Goal: Transaction & Acquisition: Obtain resource

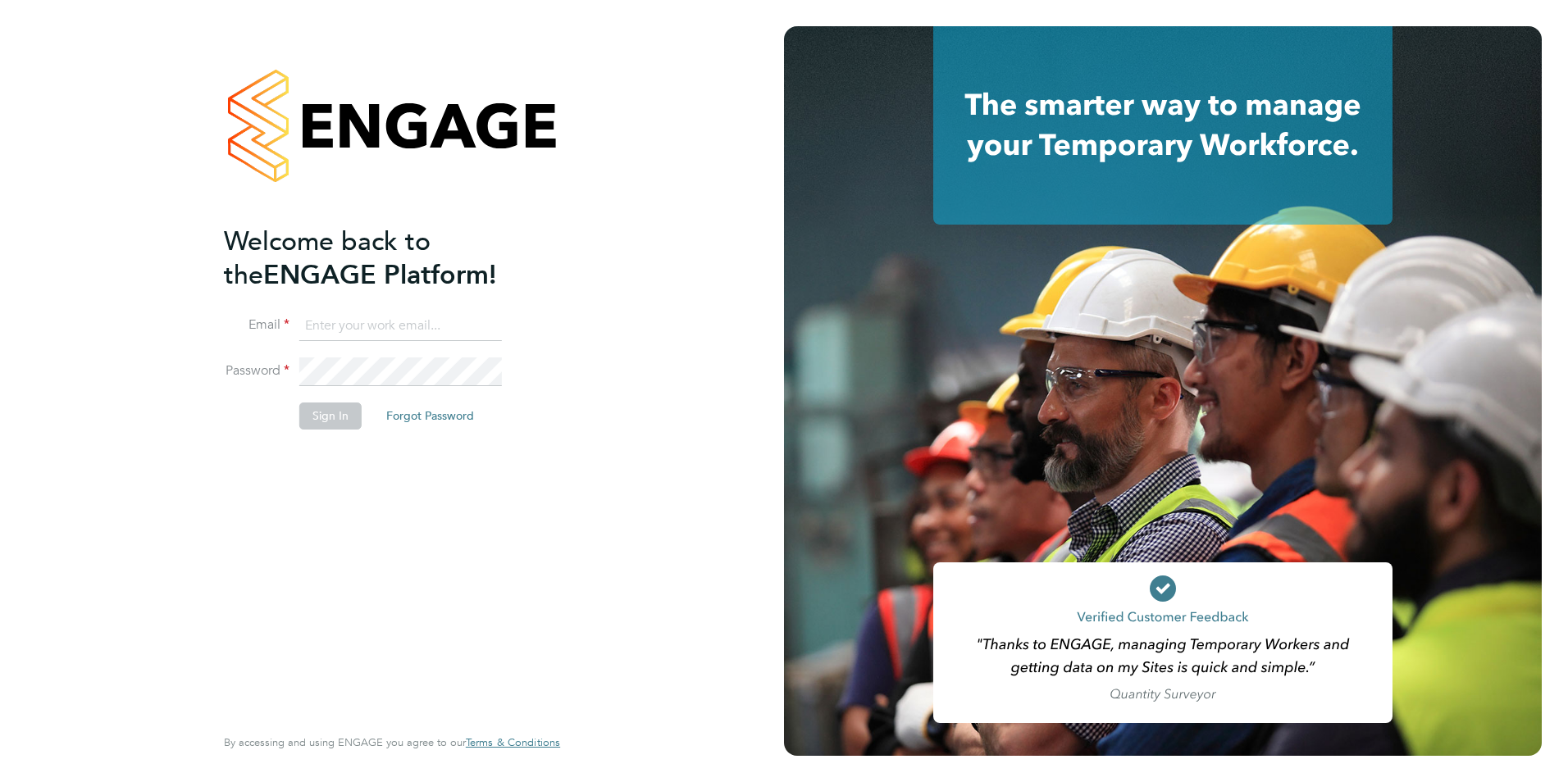
type input "[PERSON_NAME][EMAIL_ADDRESS][PERSON_NAME][DOMAIN_NAME]"
click at [322, 420] on button "Sign In" at bounding box center [331, 416] width 63 height 26
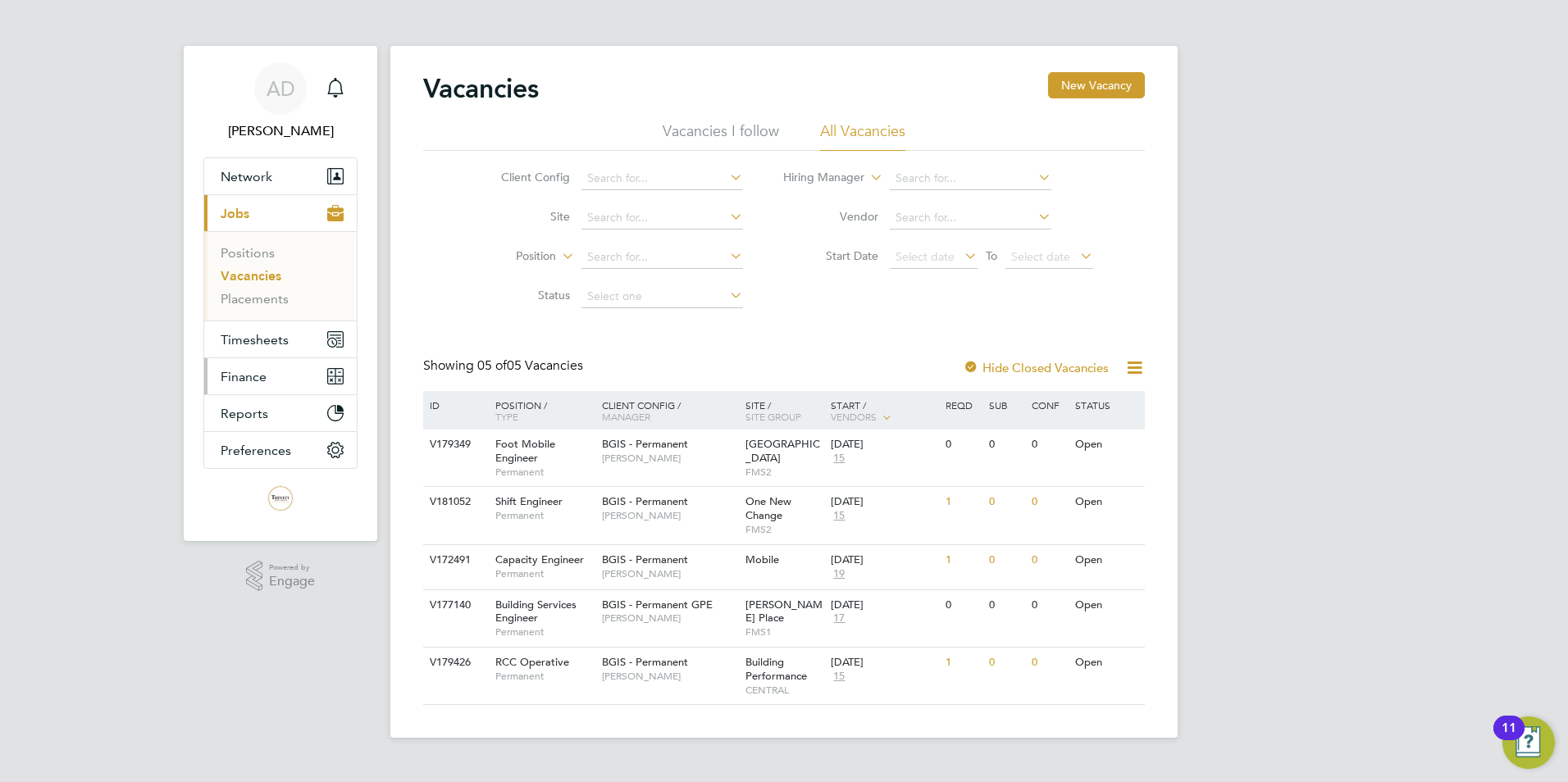
click at [251, 374] on span "Finance" at bounding box center [244, 377] width 46 height 15
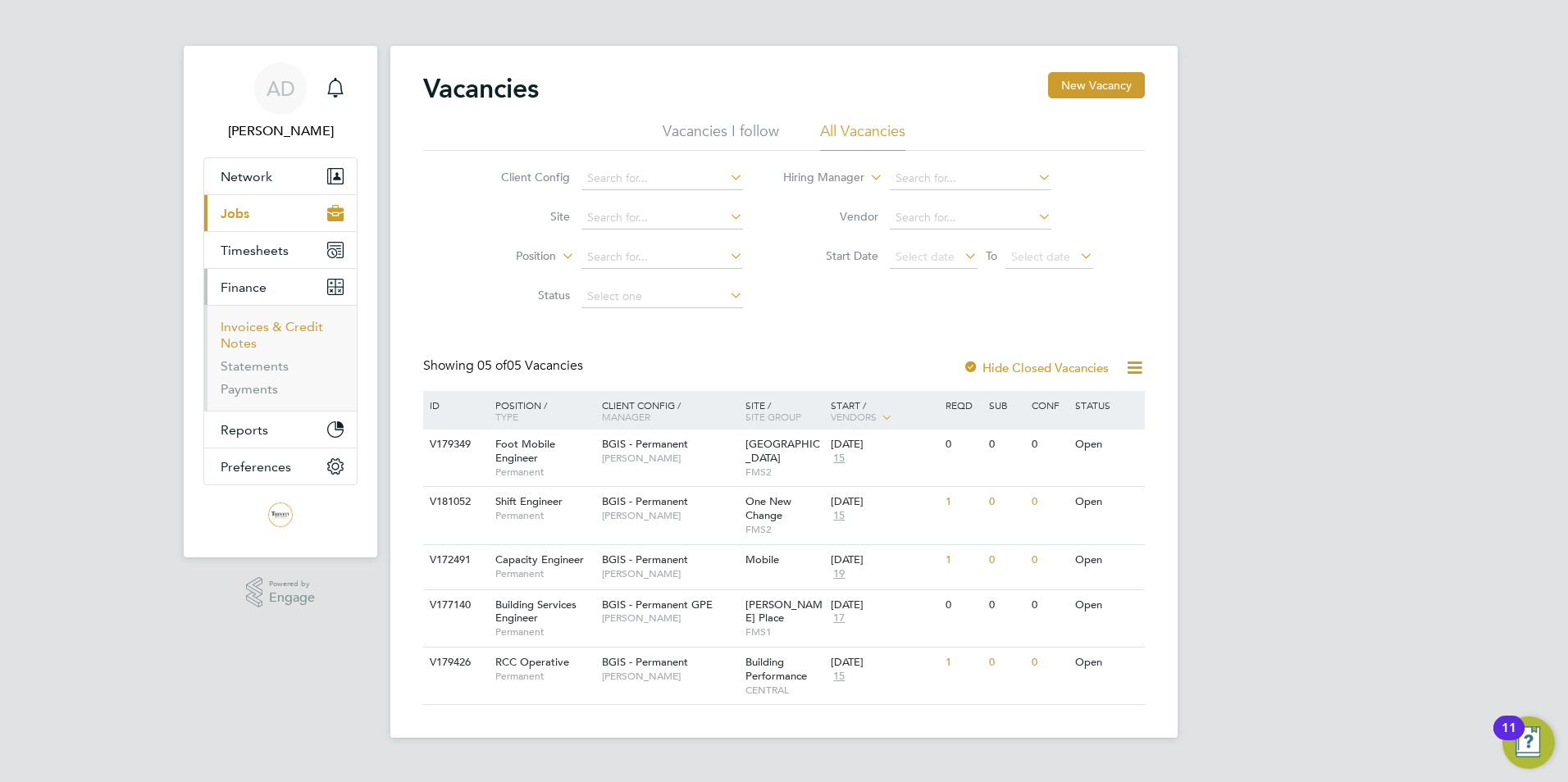
click at [248, 324] on link "Invoices & Credit Notes" at bounding box center [272, 335] width 102 height 32
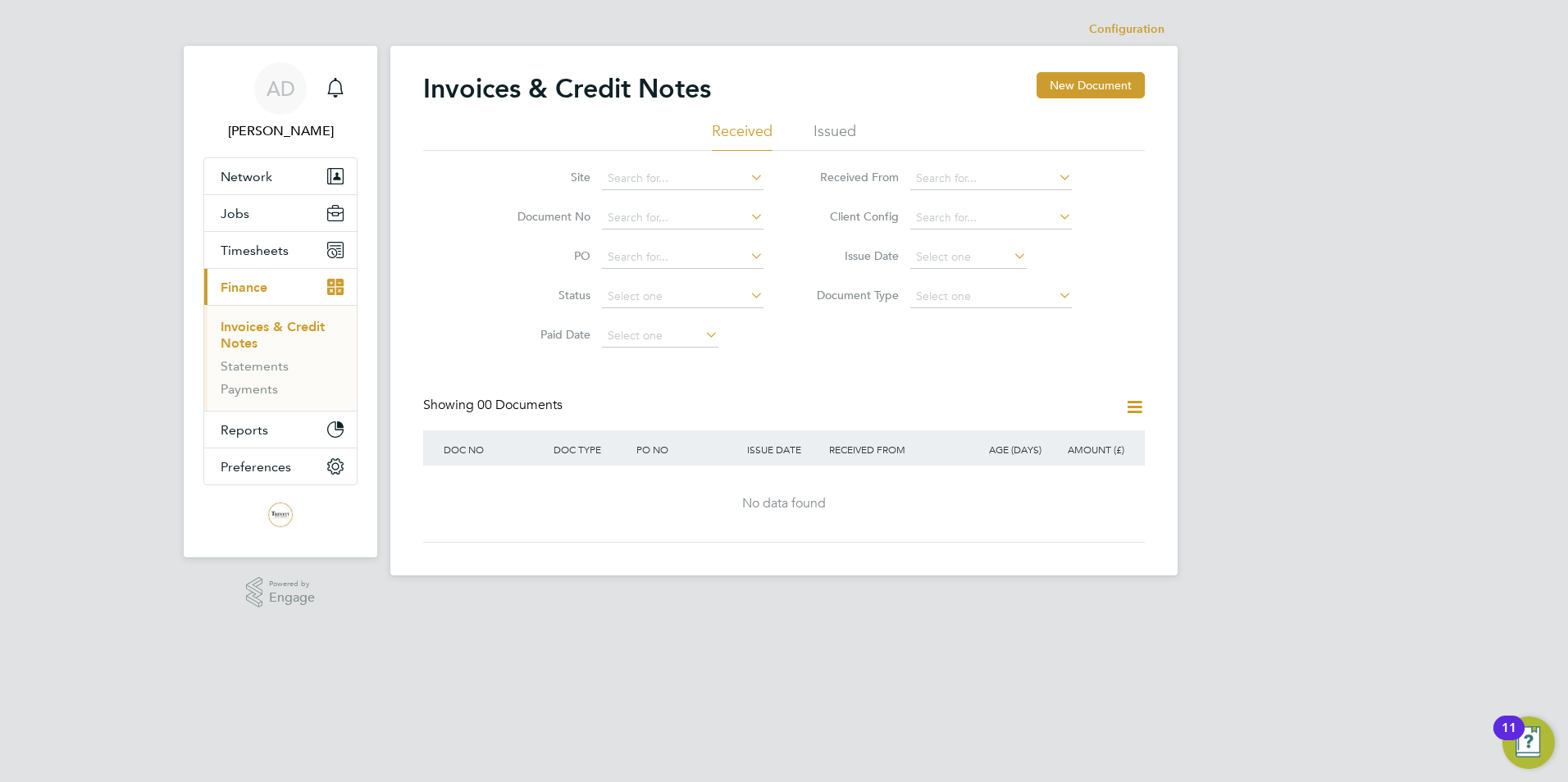
click at [821, 128] on li "Issued" at bounding box center [835, 135] width 42 height 30
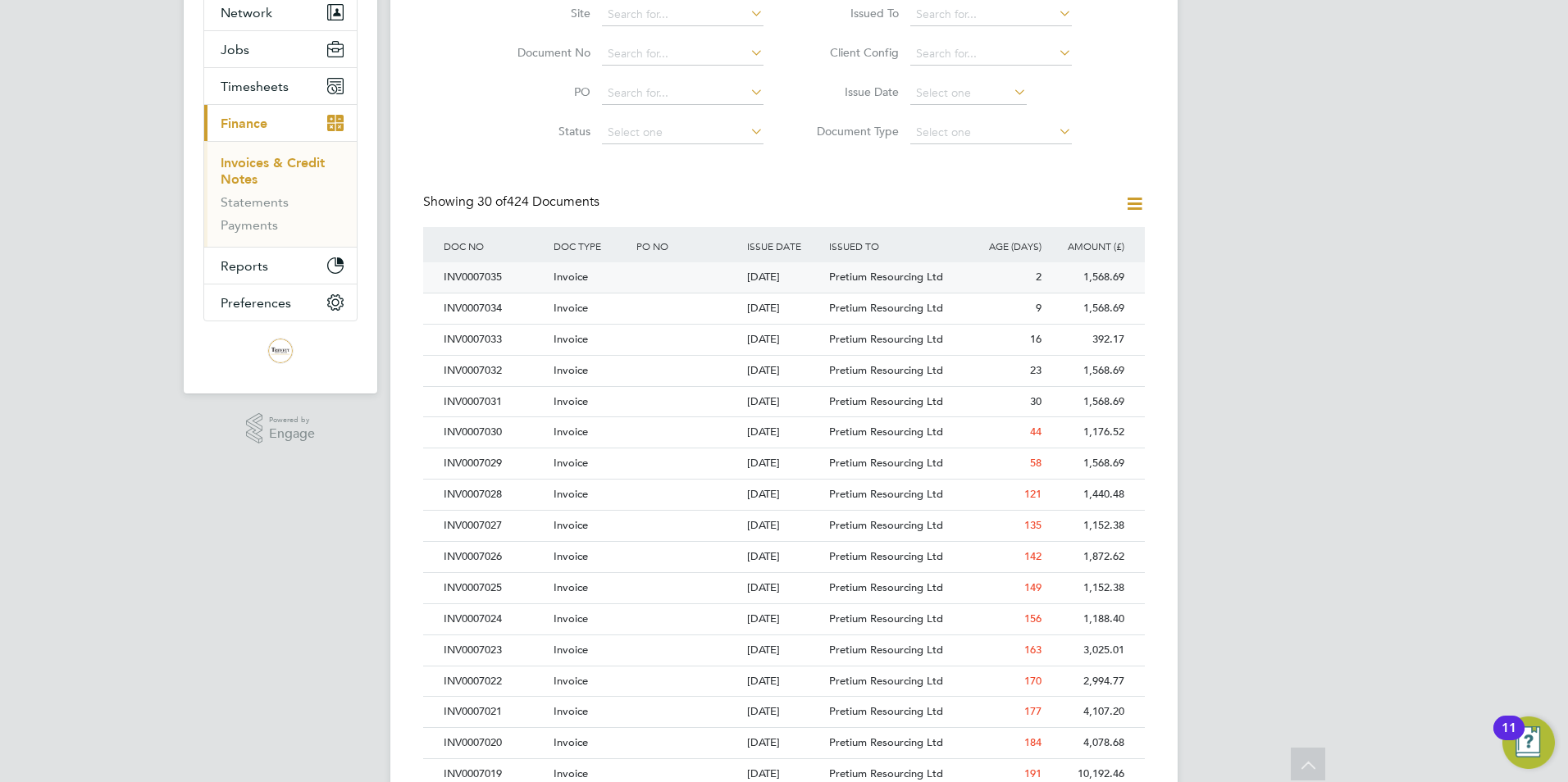
click at [1068, 271] on div "1,568.69" at bounding box center [1087, 278] width 83 height 30
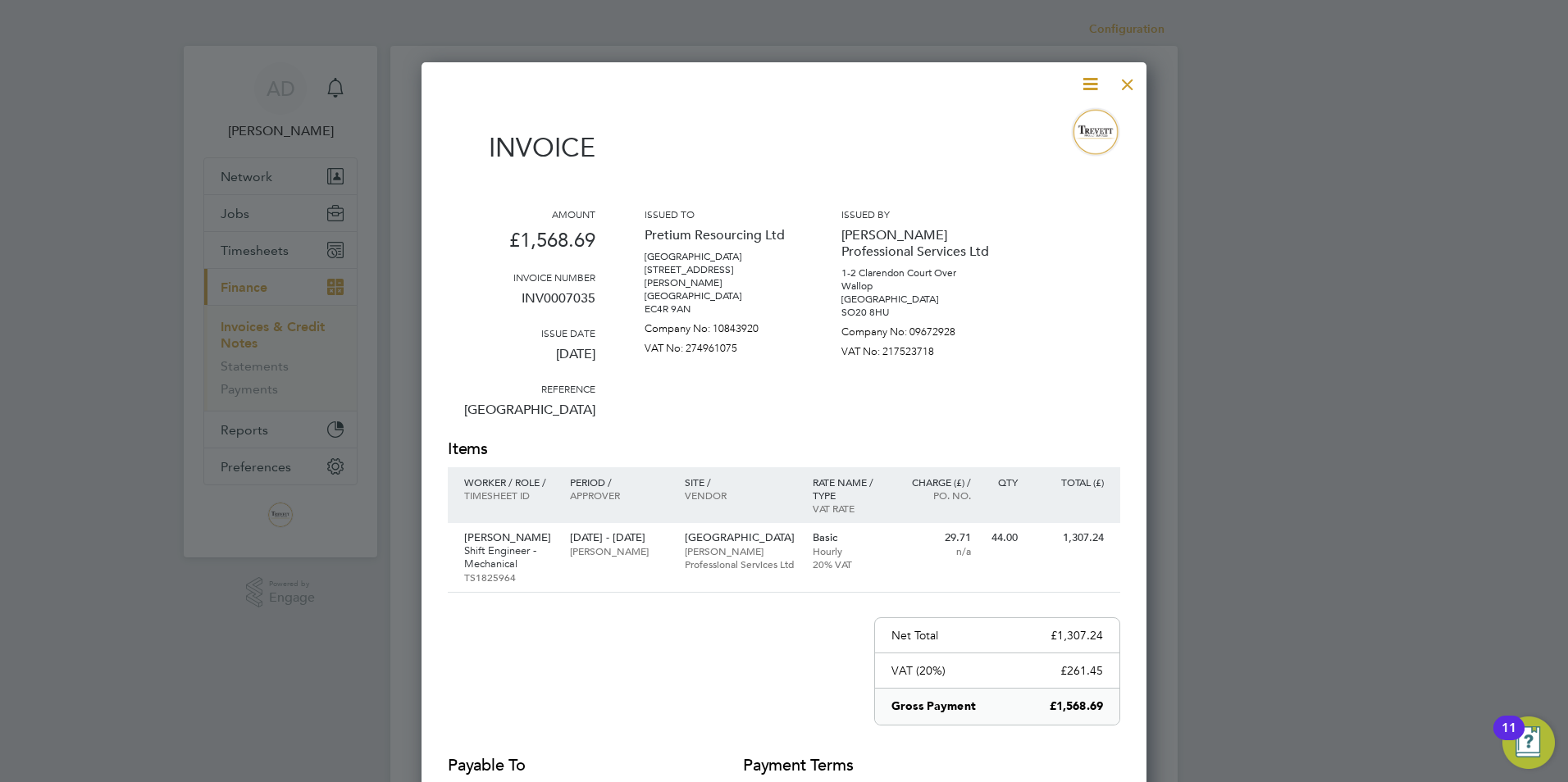
click at [1128, 80] on div at bounding box center [1127, 80] width 30 height 30
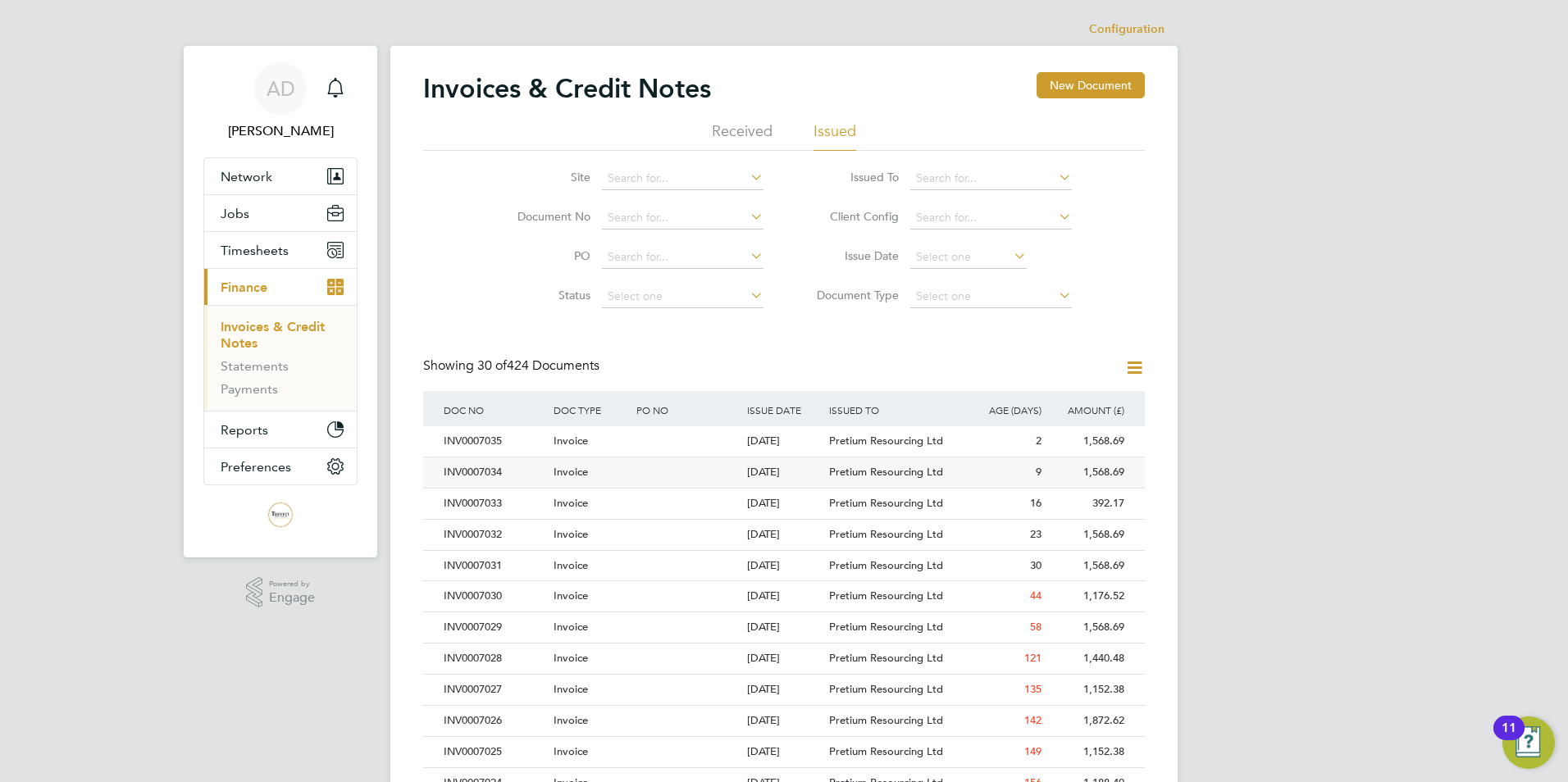
click at [1122, 471] on div "1,568.69" at bounding box center [1087, 472] width 83 height 30
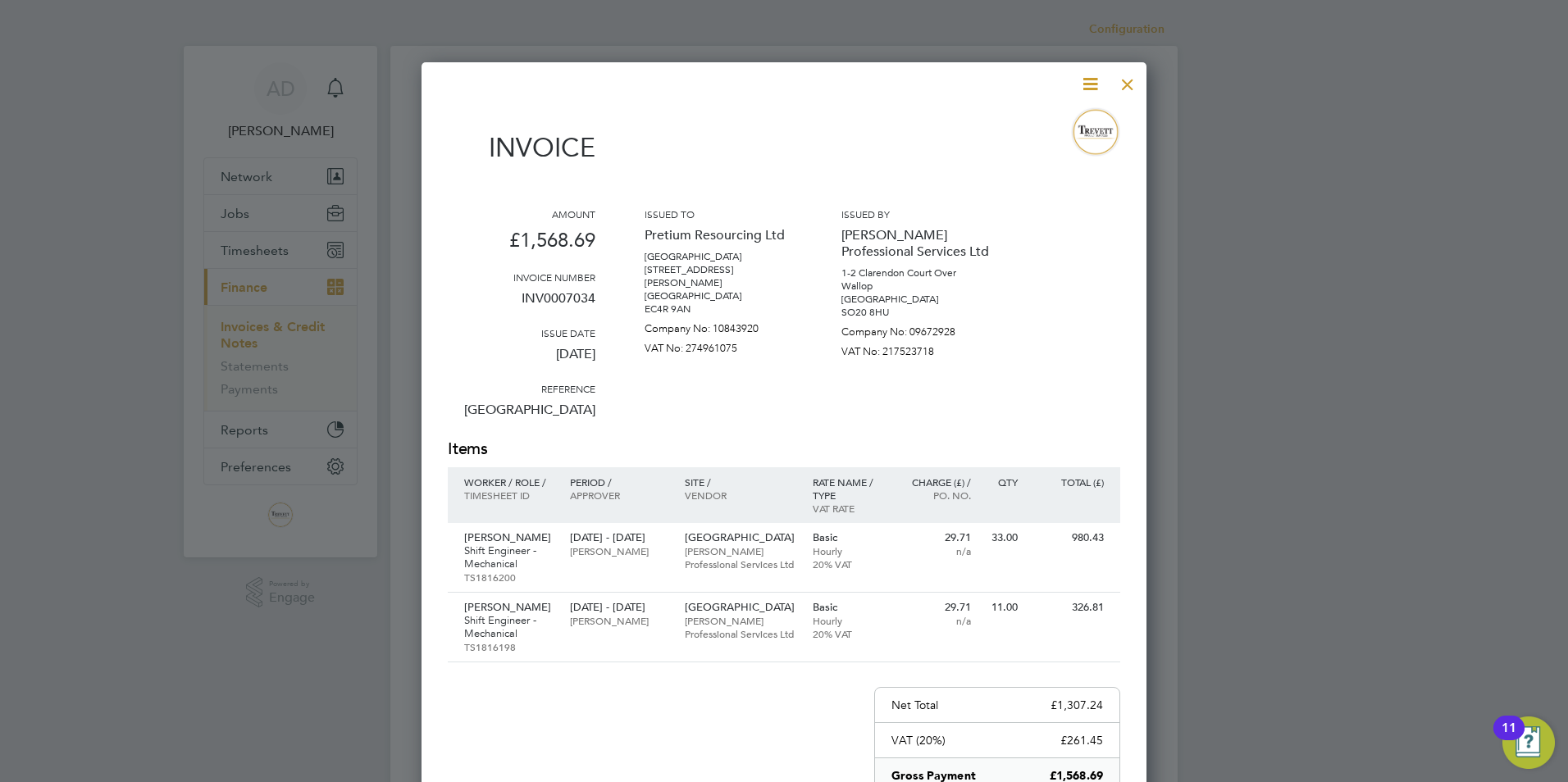
click at [1089, 85] on icon at bounding box center [1090, 84] width 20 height 20
click at [1060, 121] on li "Download Invoice" at bounding box center [1041, 123] width 113 height 23
click at [1124, 85] on div at bounding box center [1127, 80] width 30 height 30
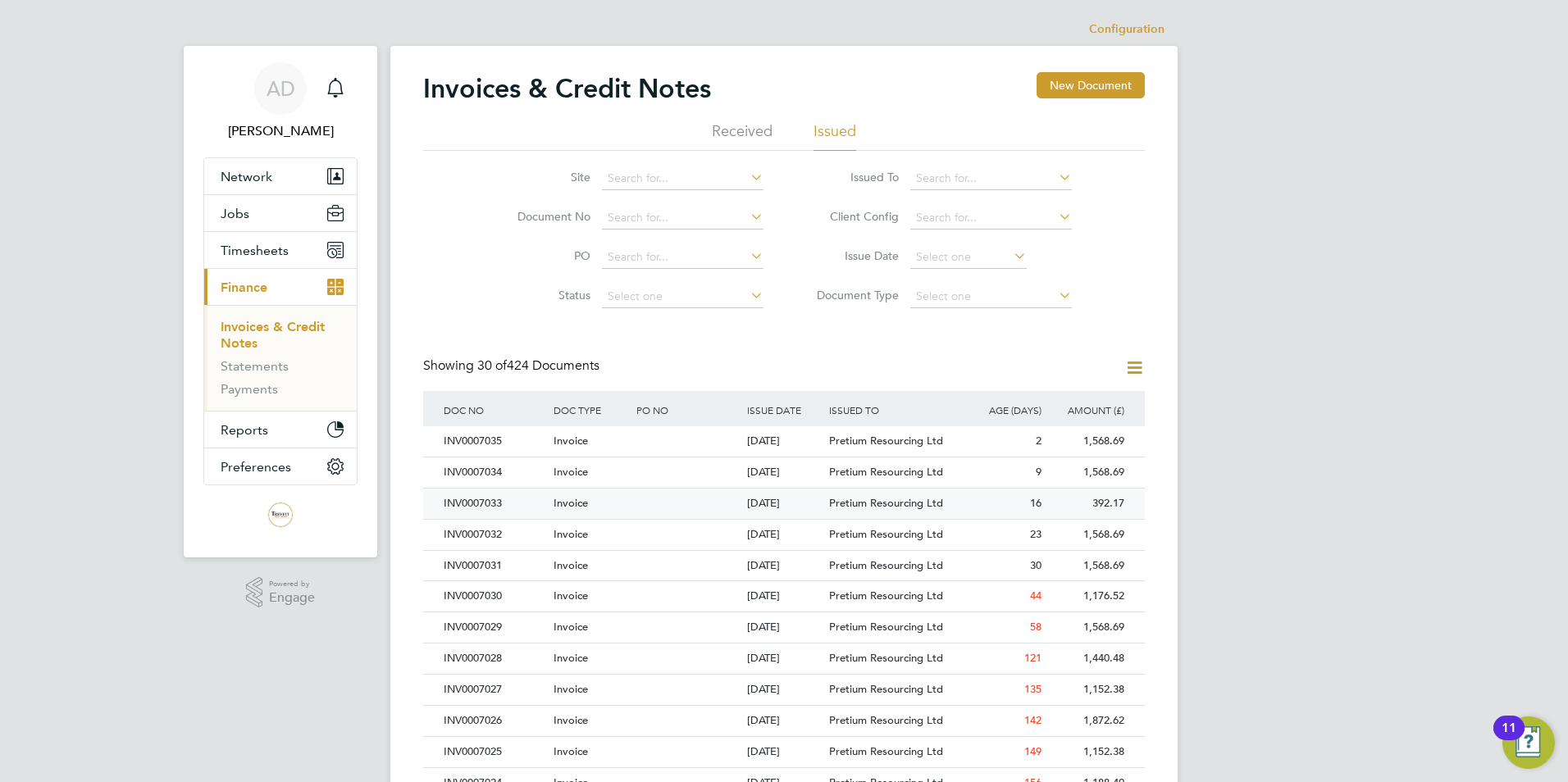
click at [1108, 503] on div "392.17" at bounding box center [1087, 504] width 83 height 30
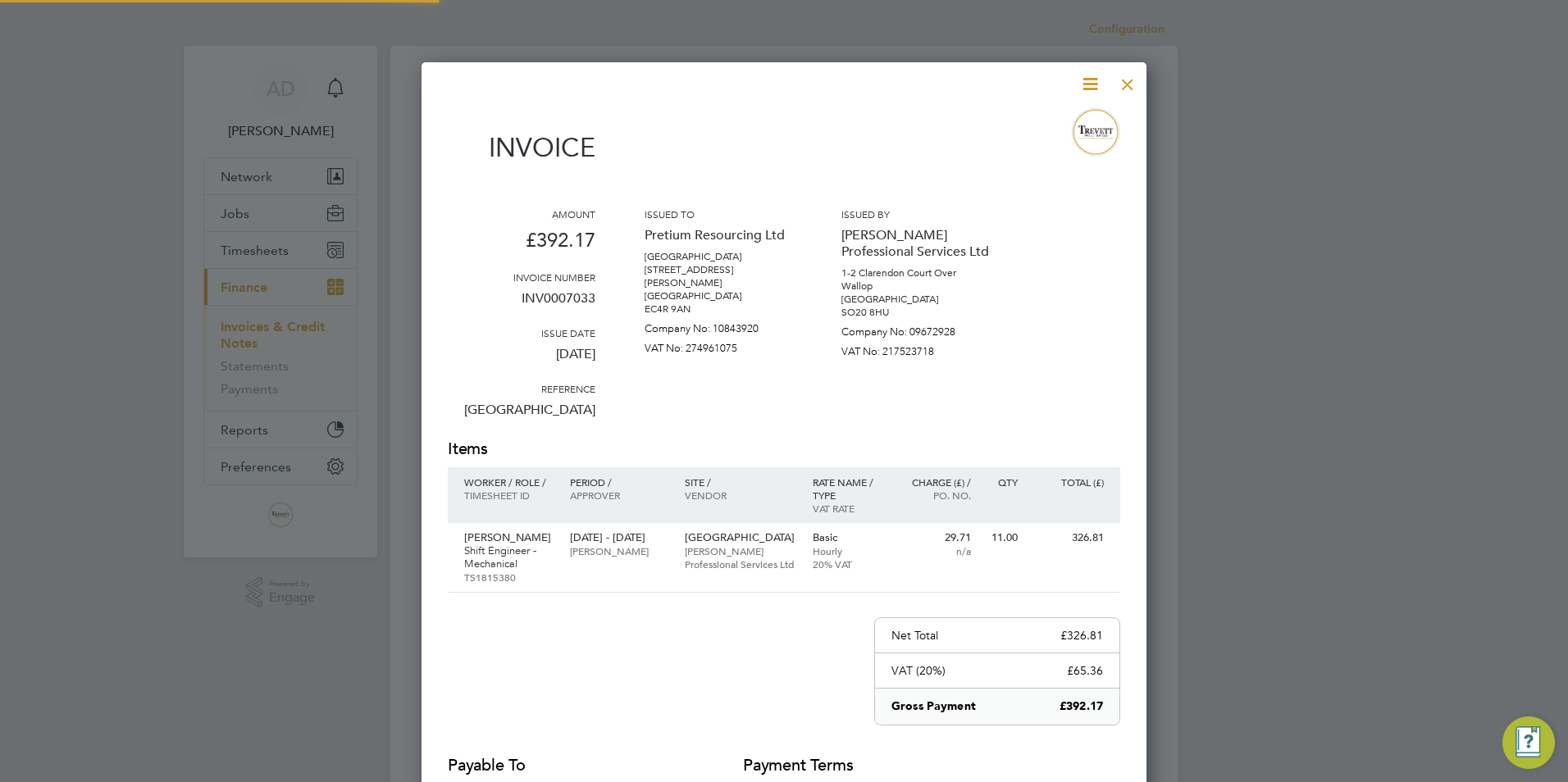
scroll to position [873, 726]
click at [1092, 90] on icon at bounding box center [1090, 84] width 20 height 20
click at [1026, 123] on li "Download Invoice" at bounding box center [1041, 123] width 113 height 23
click at [1126, 86] on div at bounding box center [1127, 80] width 30 height 30
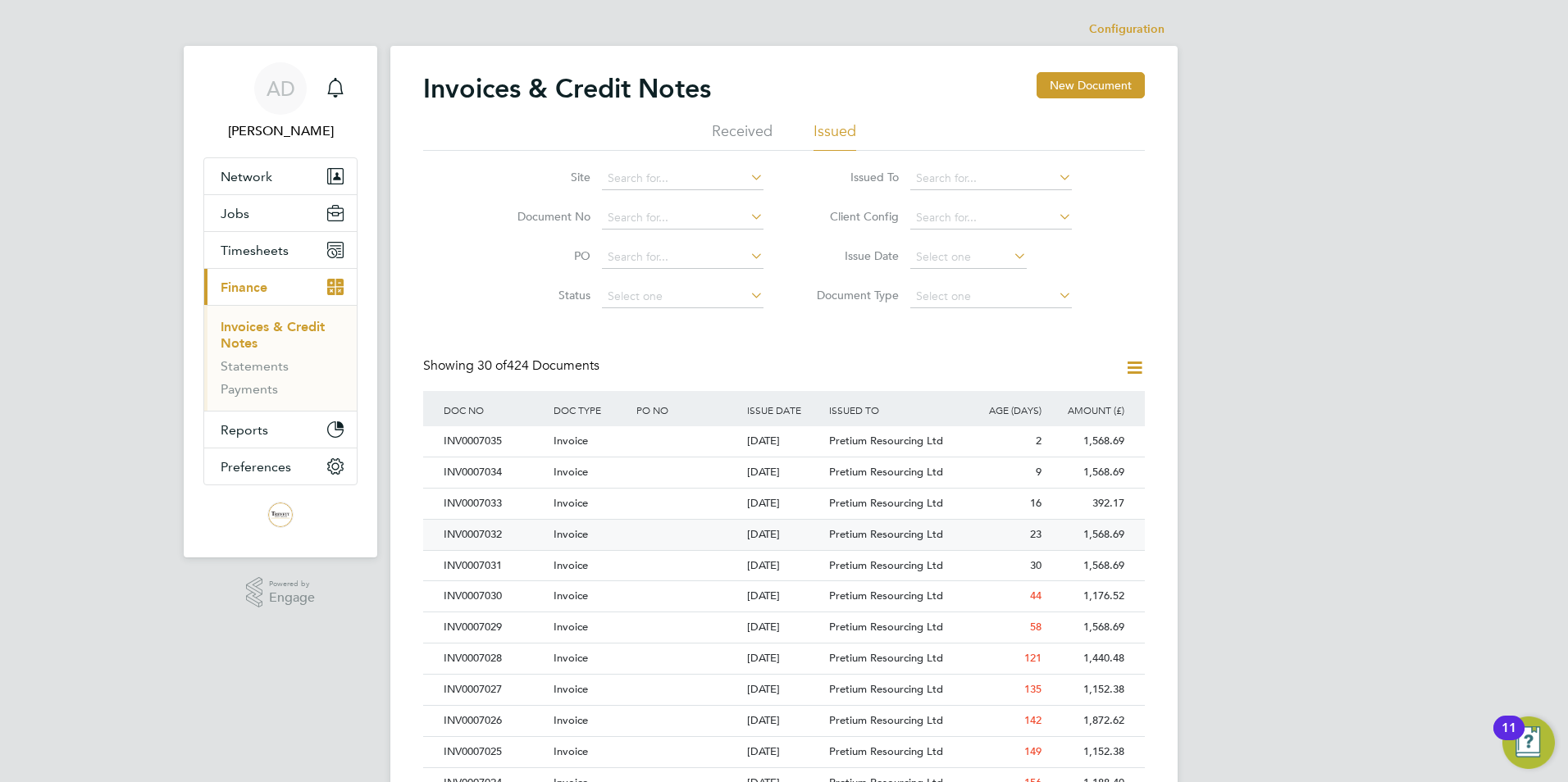
click at [1101, 537] on div "1,568.69" at bounding box center [1087, 535] width 83 height 30
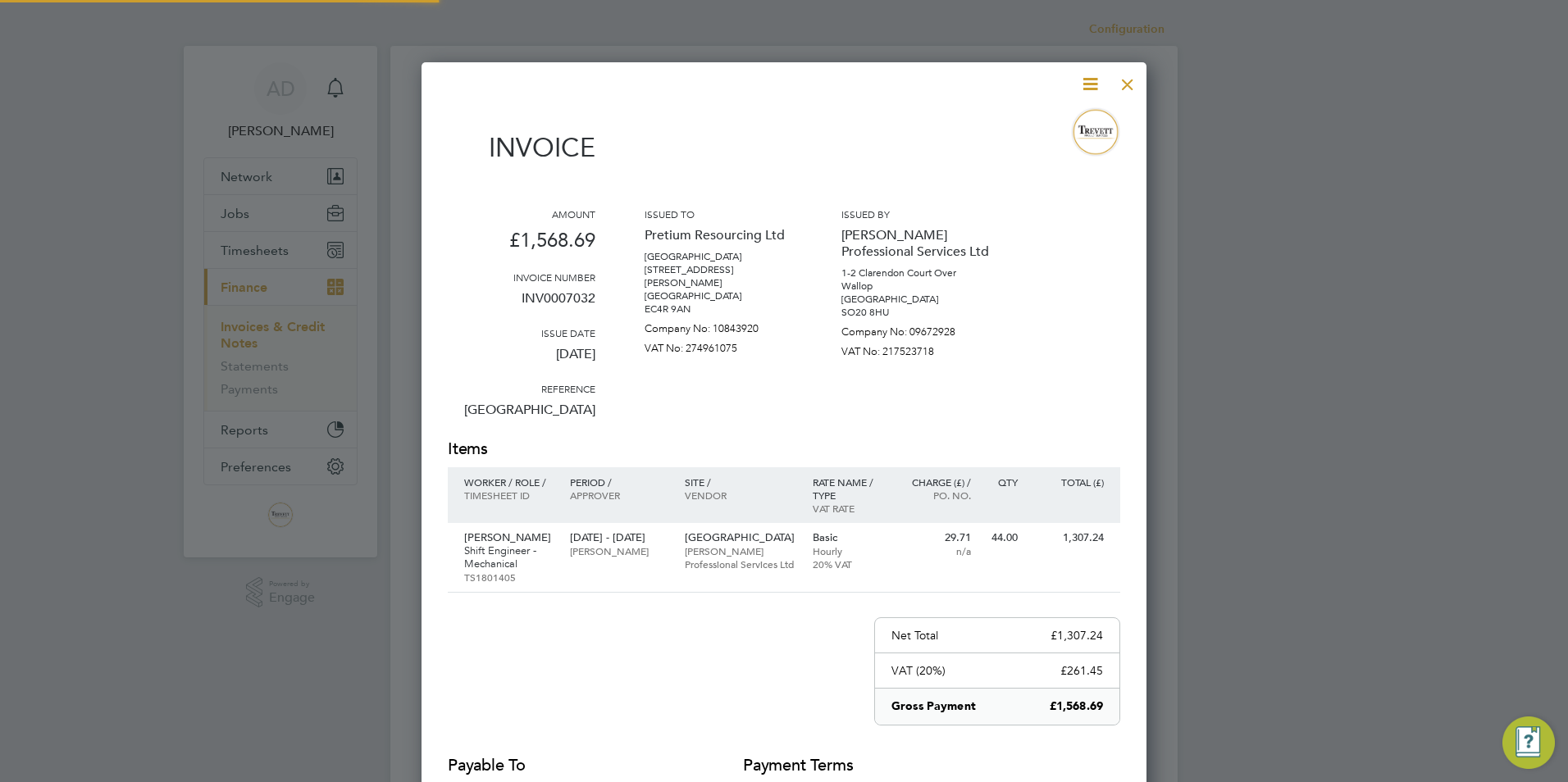
scroll to position [873, 726]
click at [1087, 90] on icon at bounding box center [1090, 84] width 20 height 20
click at [1040, 122] on li "Download Invoice" at bounding box center [1041, 123] width 113 height 23
click at [1126, 85] on div at bounding box center [1127, 80] width 30 height 30
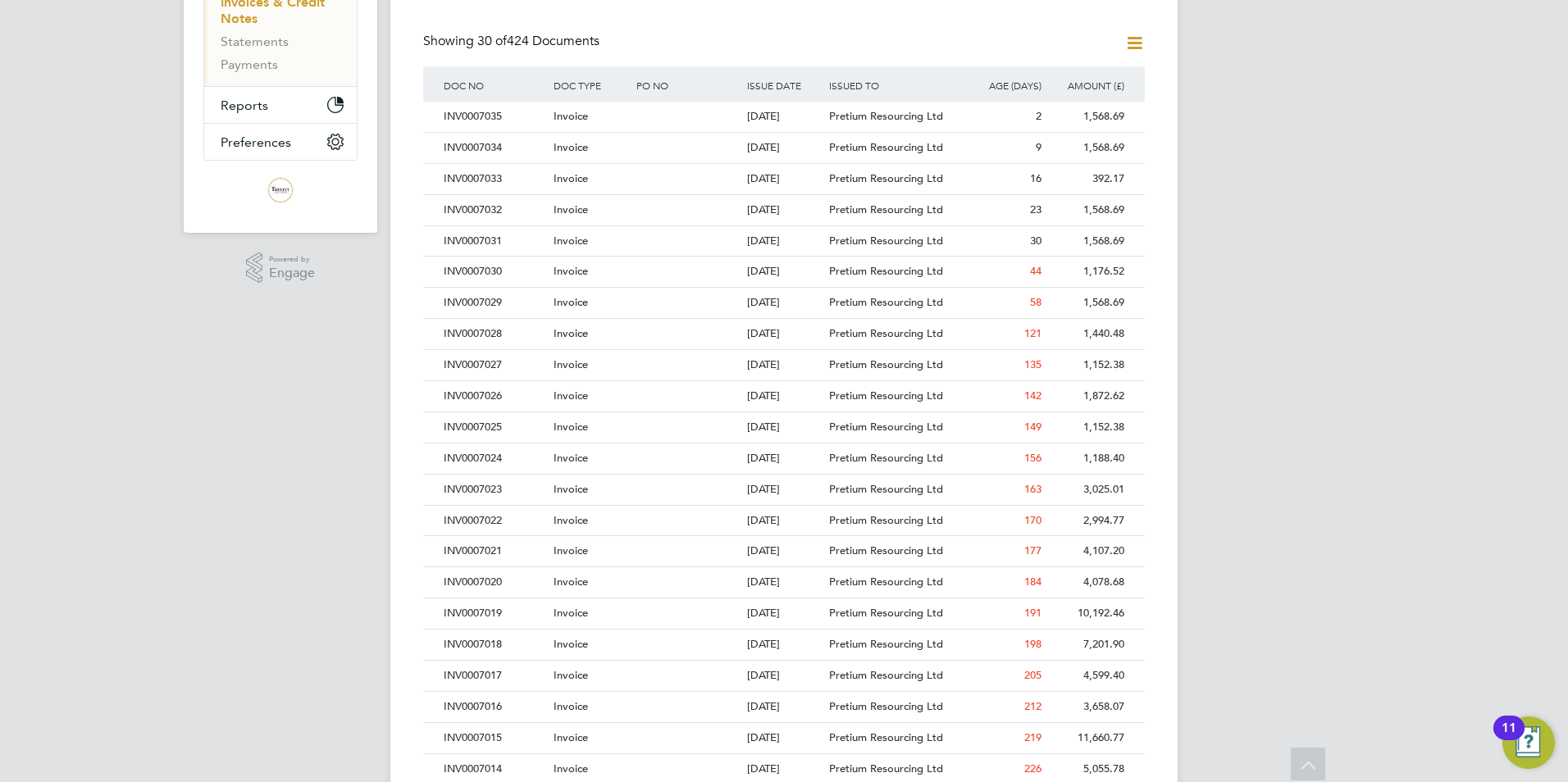
scroll to position [328, 0]
click at [1105, 238] on div "1,568.69" at bounding box center [1087, 238] width 83 height 30
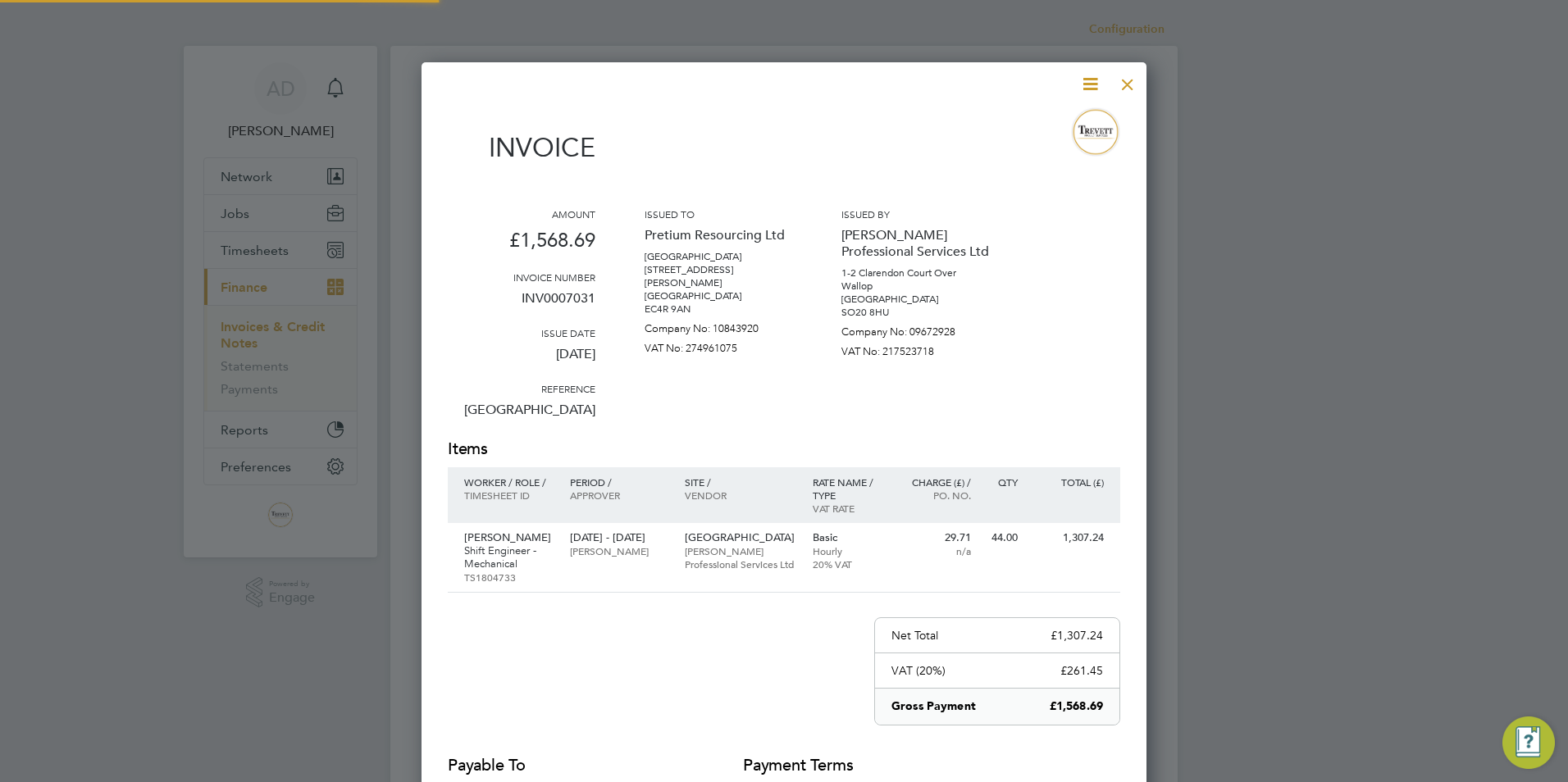
scroll to position [873, 726]
click at [1090, 85] on icon at bounding box center [1090, 84] width 20 height 20
click at [1057, 119] on li "Download Invoice" at bounding box center [1041, 123] width 113 height 23
click at [1123, 85] on div at bounding box center [1127, 80] width 30 height 30
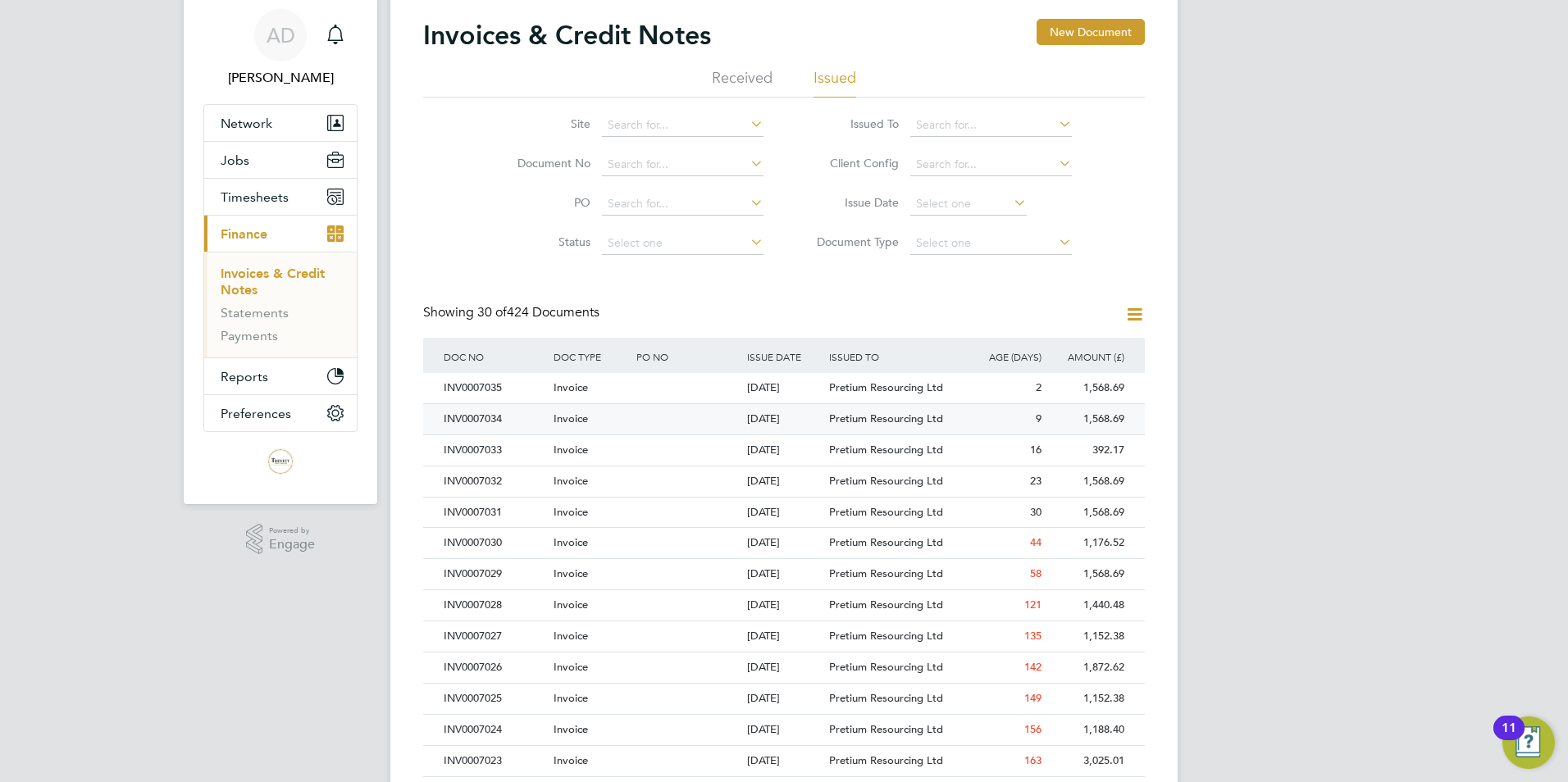
scroll to position [164, 0]
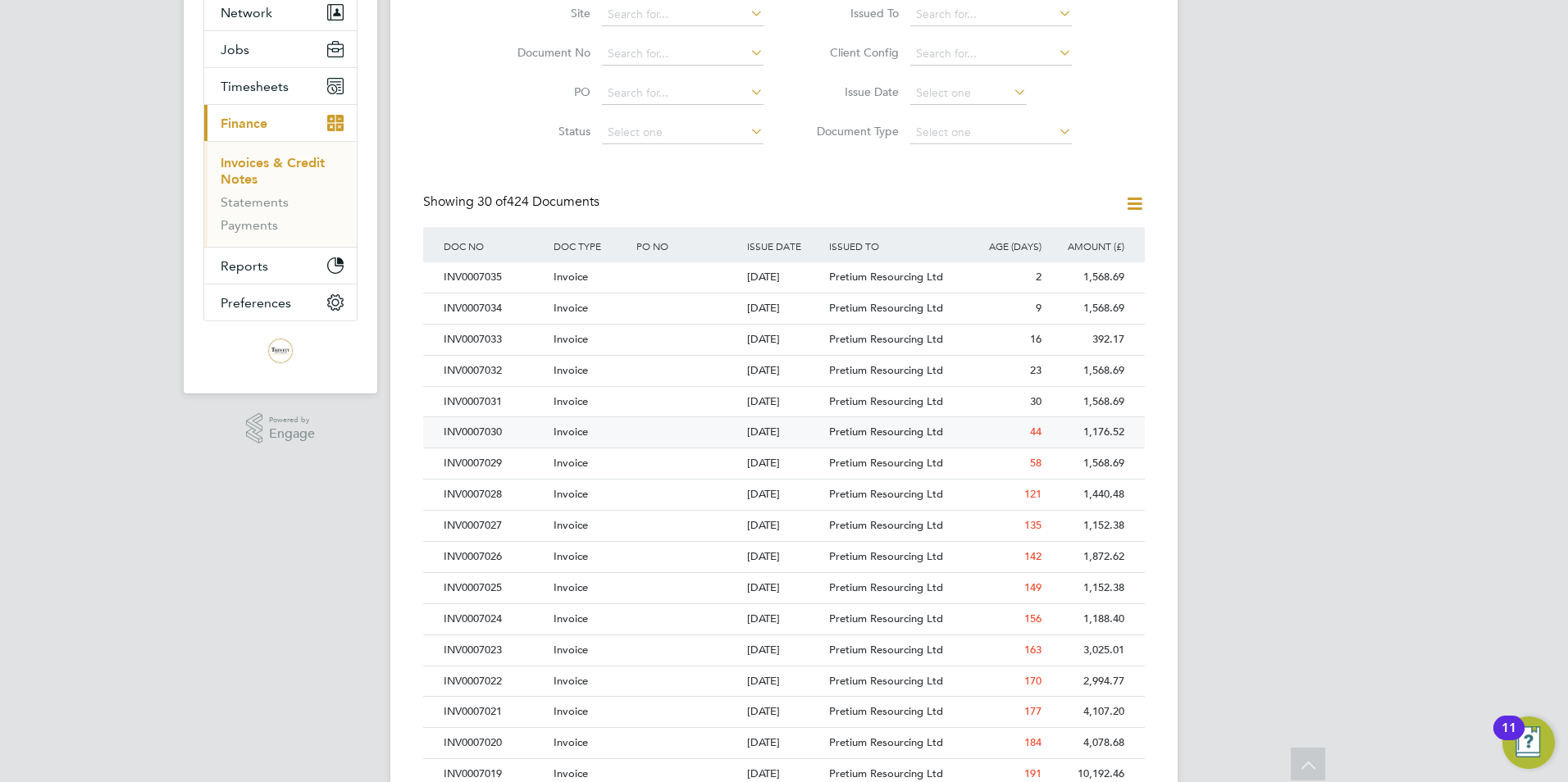
click at [1088, 431] on div "1,176.52" at bounding box center [1087, 432] width 83 height 30
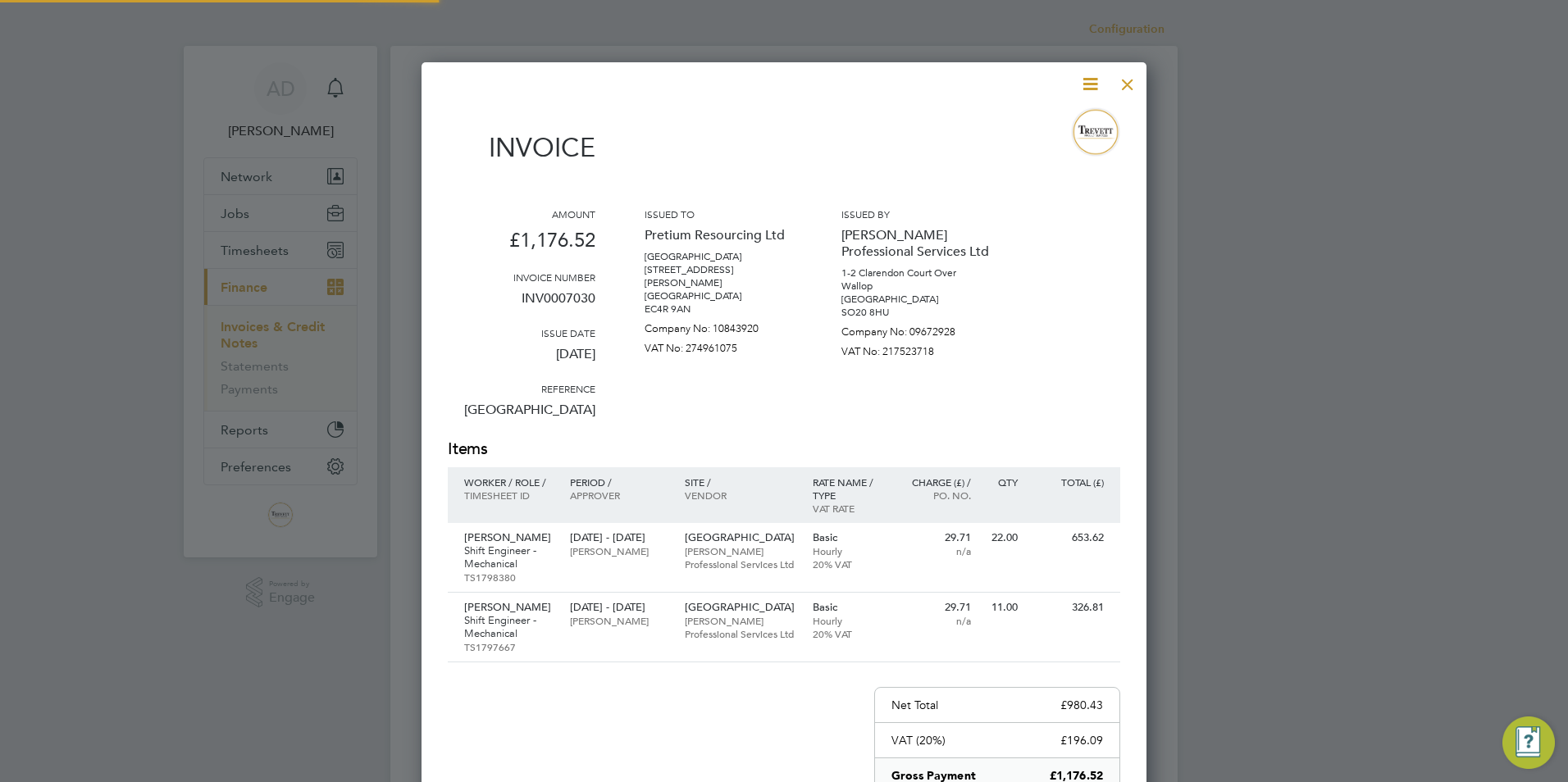
scroll to position [942, 726]
click at [1089, 88] on icon at bounding box center [1090, 84] width 20 height 20
click at [1061, 121] on li "Download Invoice" at bounding box center [1041, 123] width 113 height 23
click at [1125, 86] on div at bounding box center [1127, 80] width 30 height 30
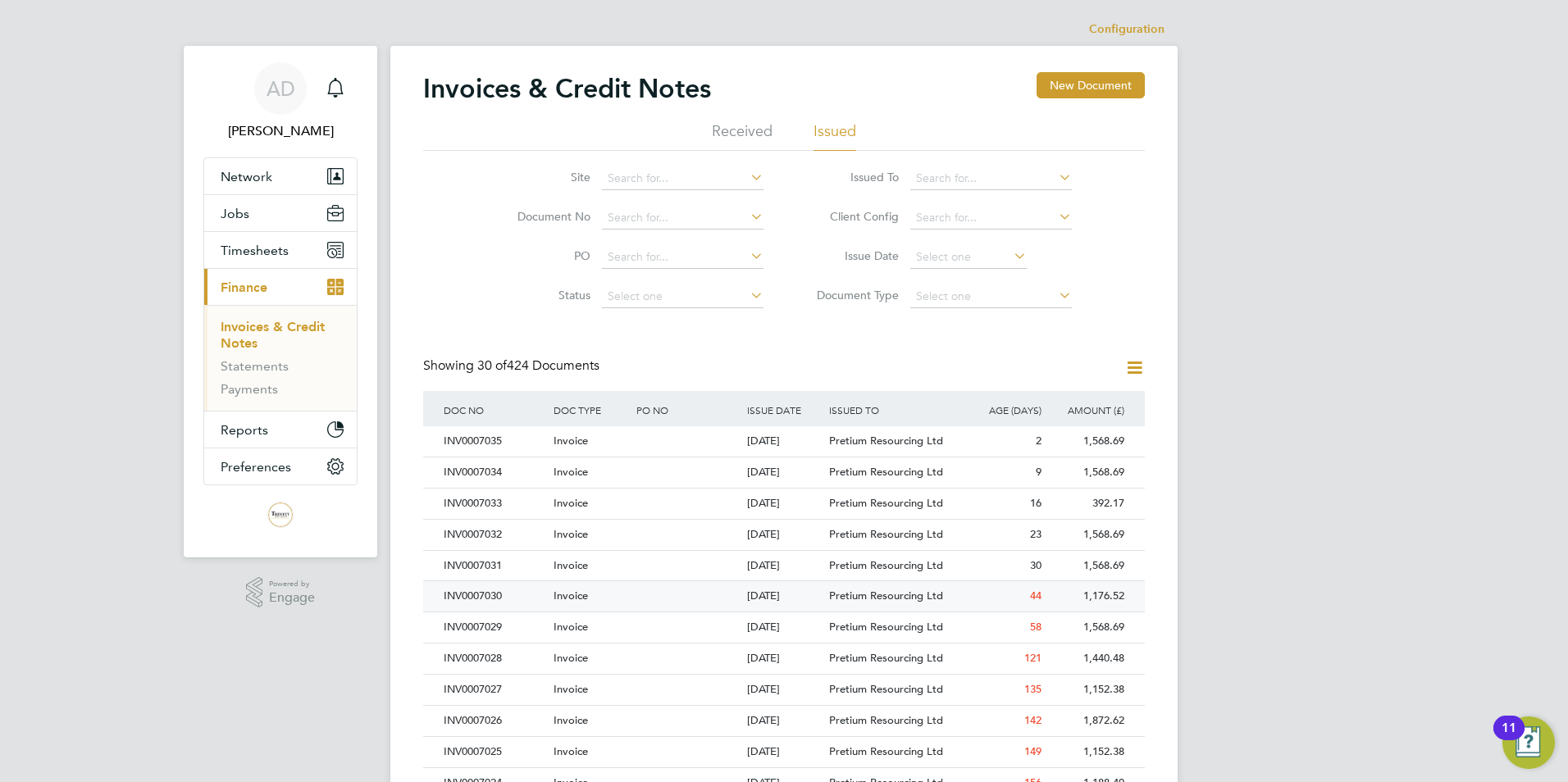
click at [1111, 598] on div "1,176.52" at bounding box center [1087, 597] width 83 height 30
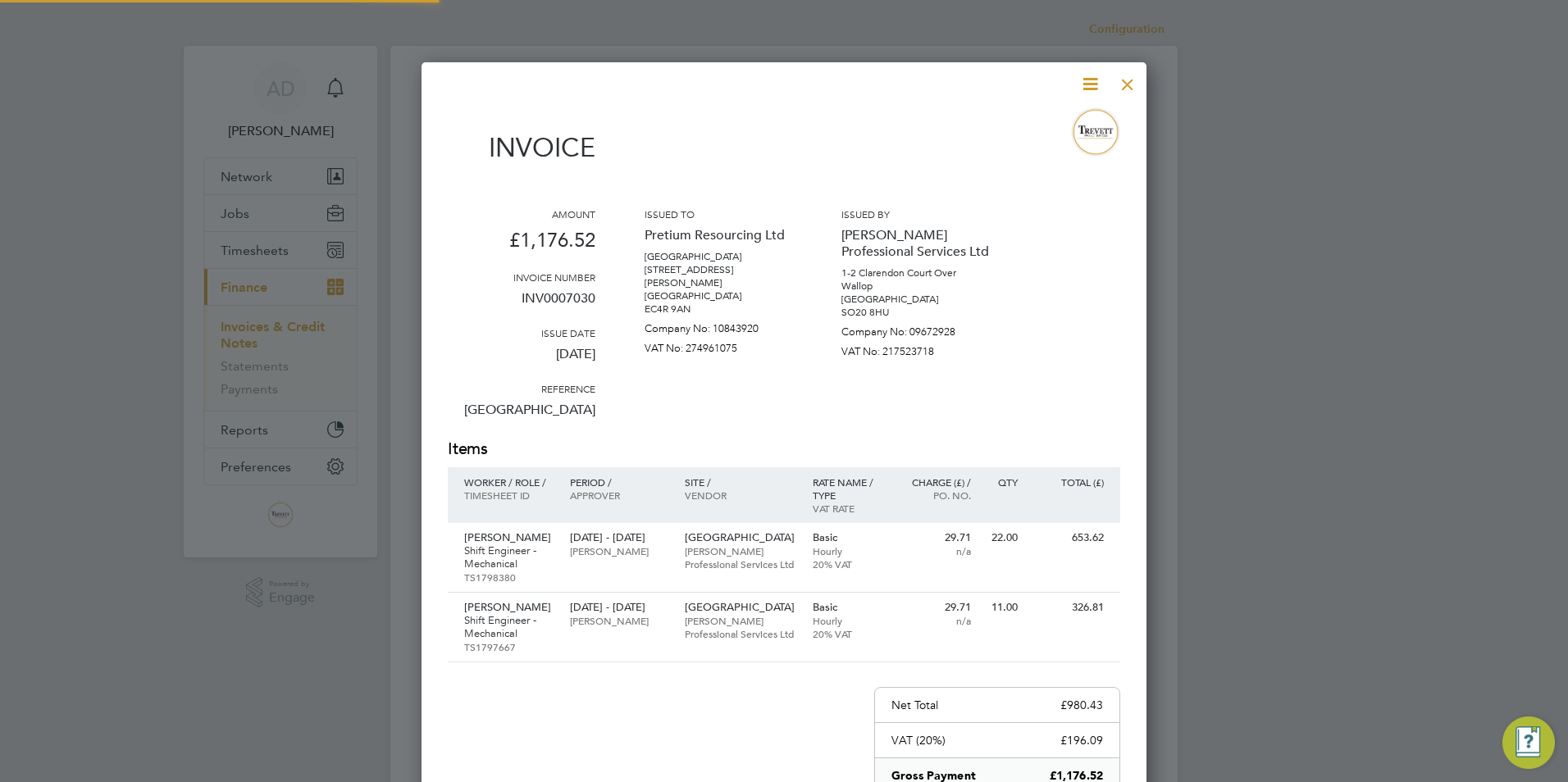
scroll to position [942, 726]
click at [1124, 86] on div at bounding box center [1127, 80] width 30 height 30
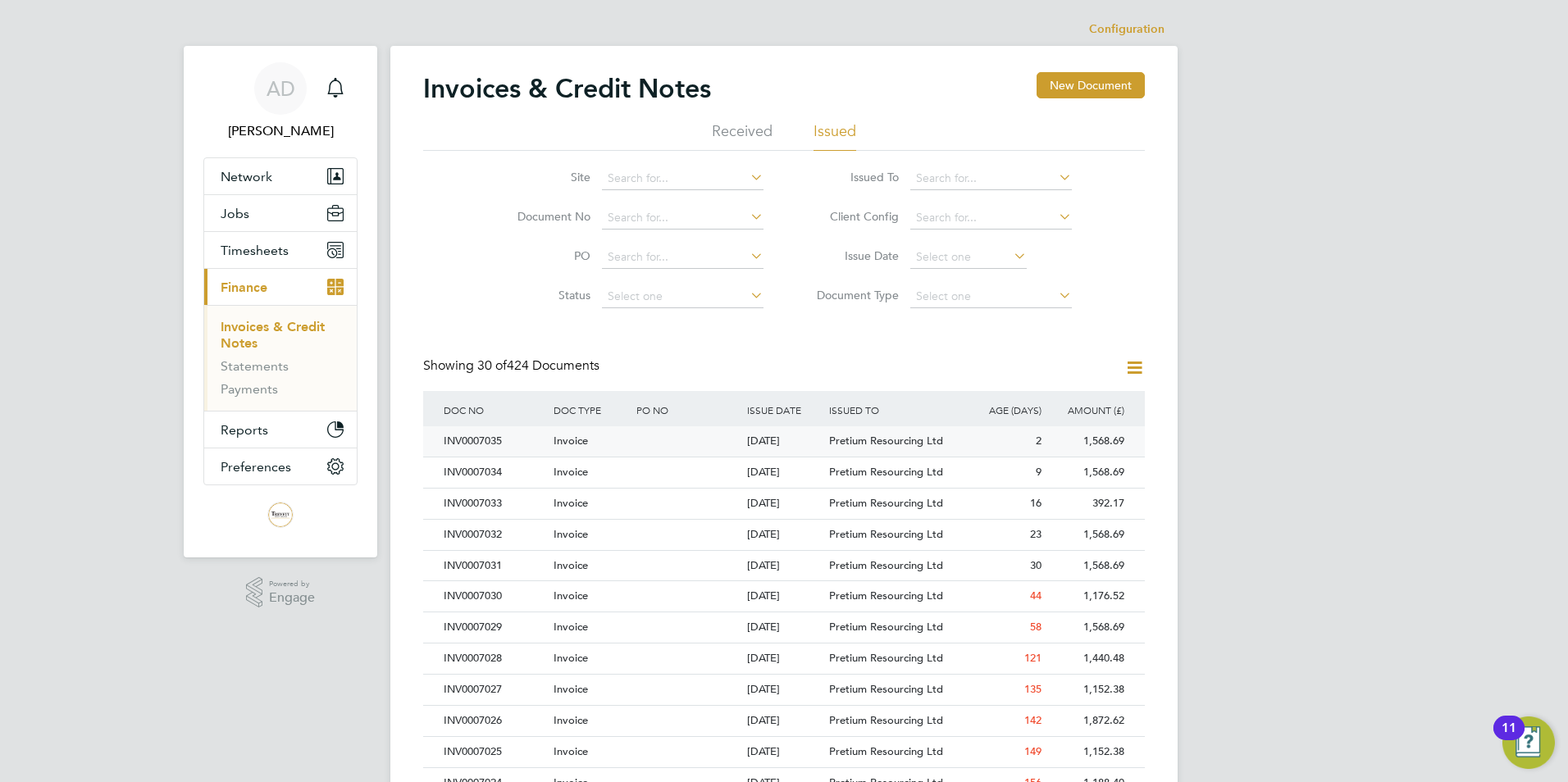
click at [1103, 441] on div "1,568.69" at bounding box center [1087, 442] width 83 height 30
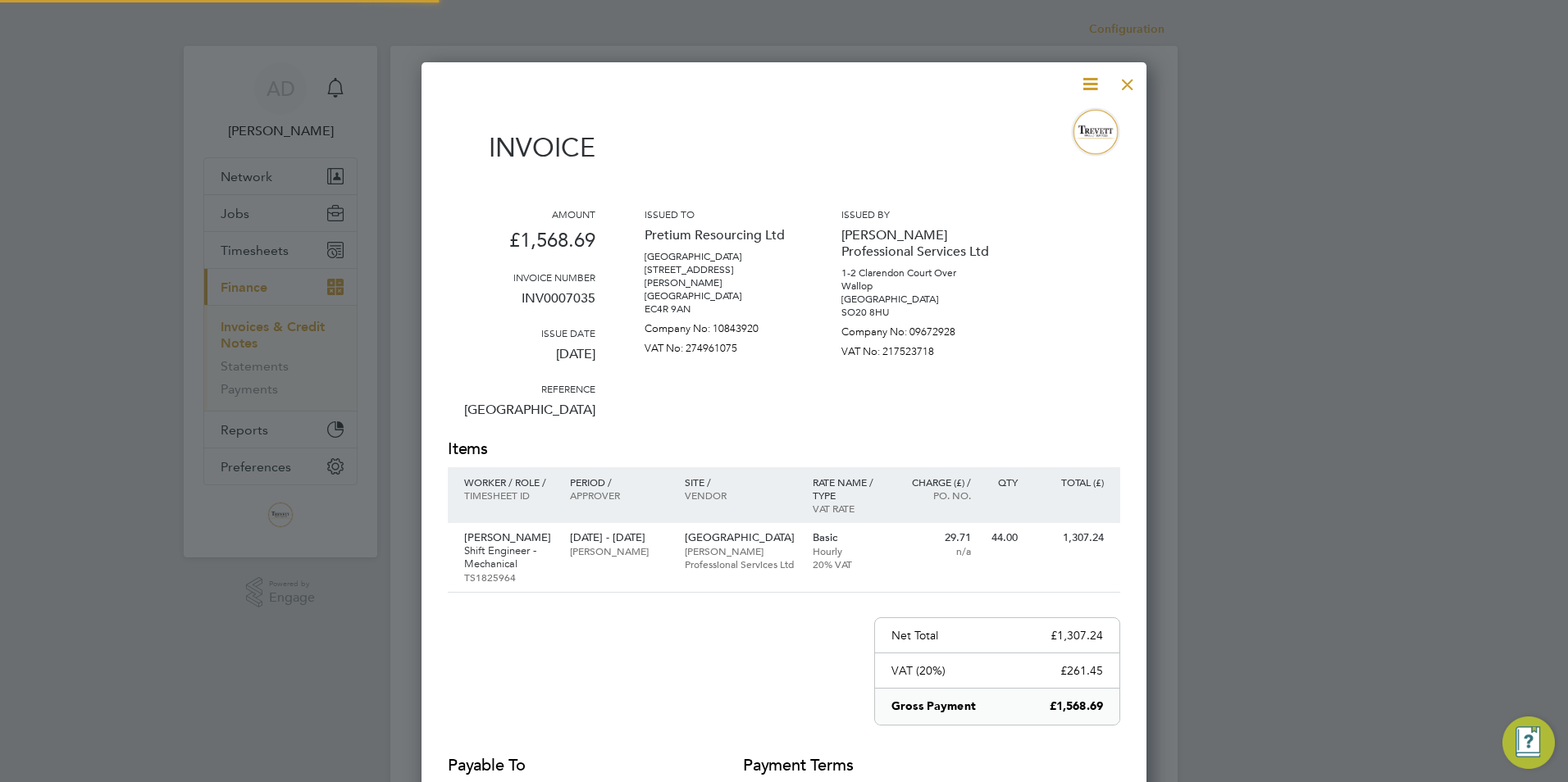
scroll to position [873, 726]
click at [1124, 85] on div at bounding box center [1127, 80] width 30 height 30
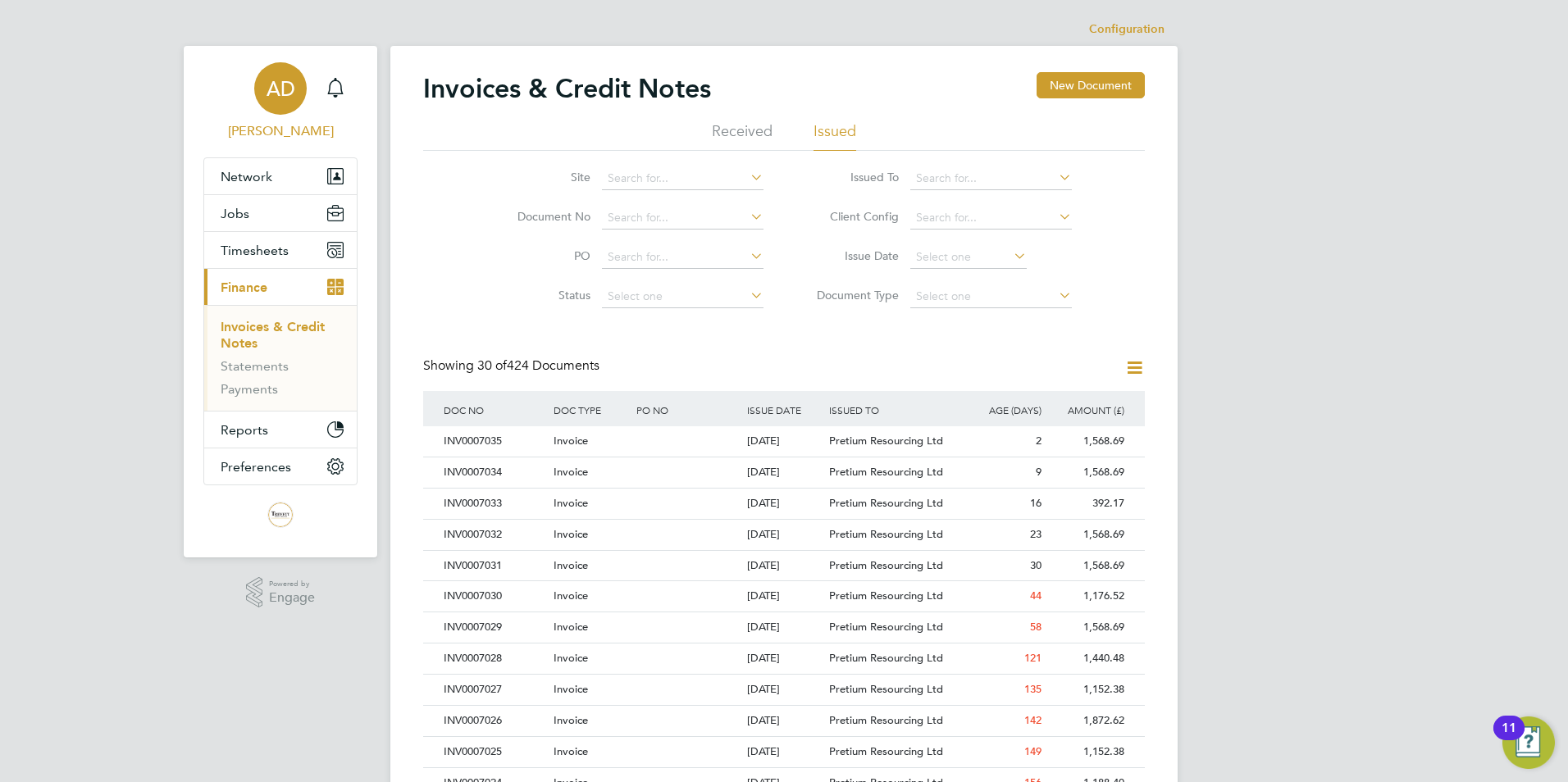
click at [273, 127] on span "[PERSON_NAME]" at bounding box center [280, 130] width 154 height 19
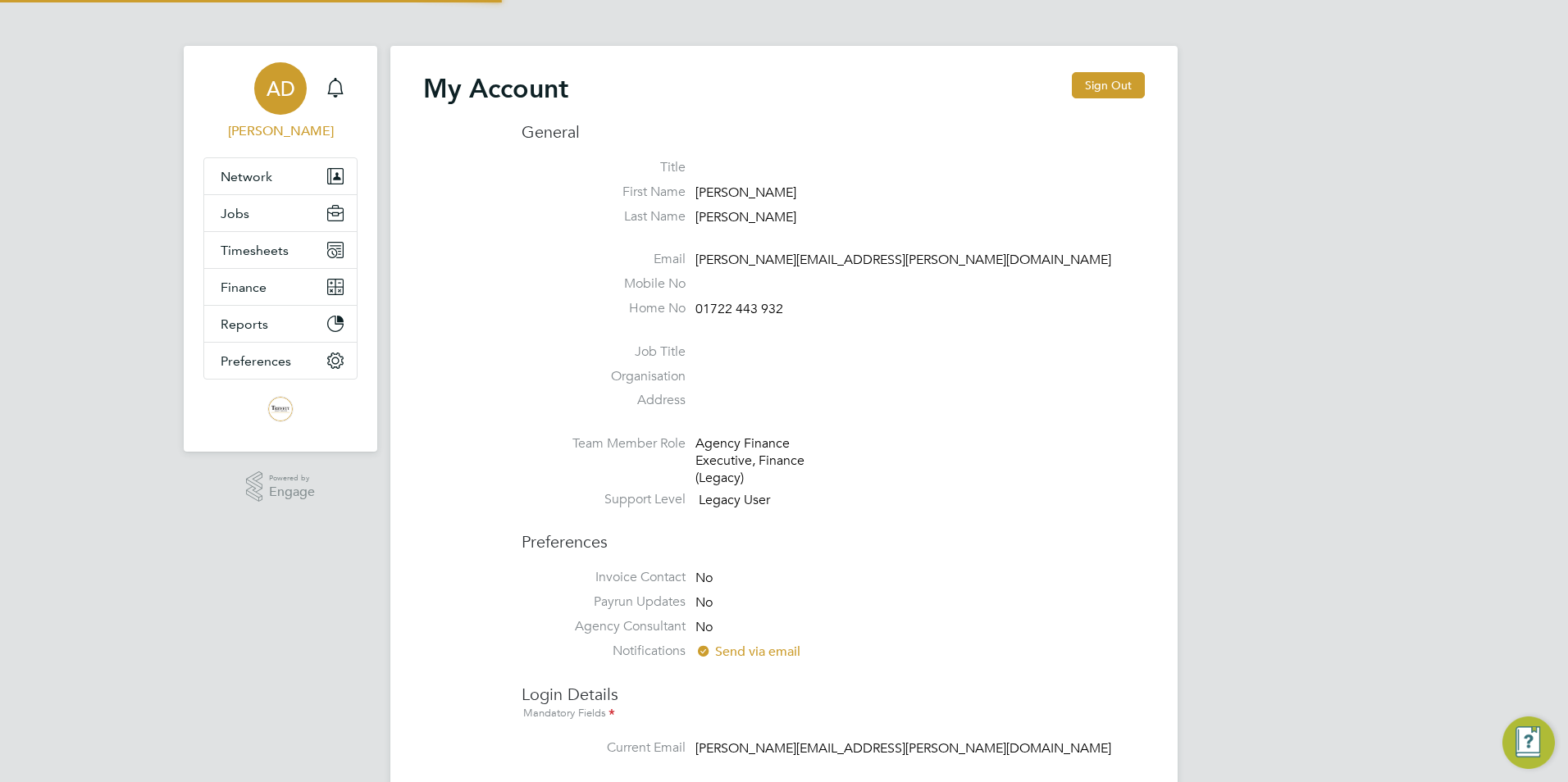
type input "[PERSON_NAME][EMAIL_ADDRESS][PERSON_NAME][DOMAIN_NAME]"
click at [1097, 87] on button "Sign Out" at bounding box center [1108, 85] width 73 height 26
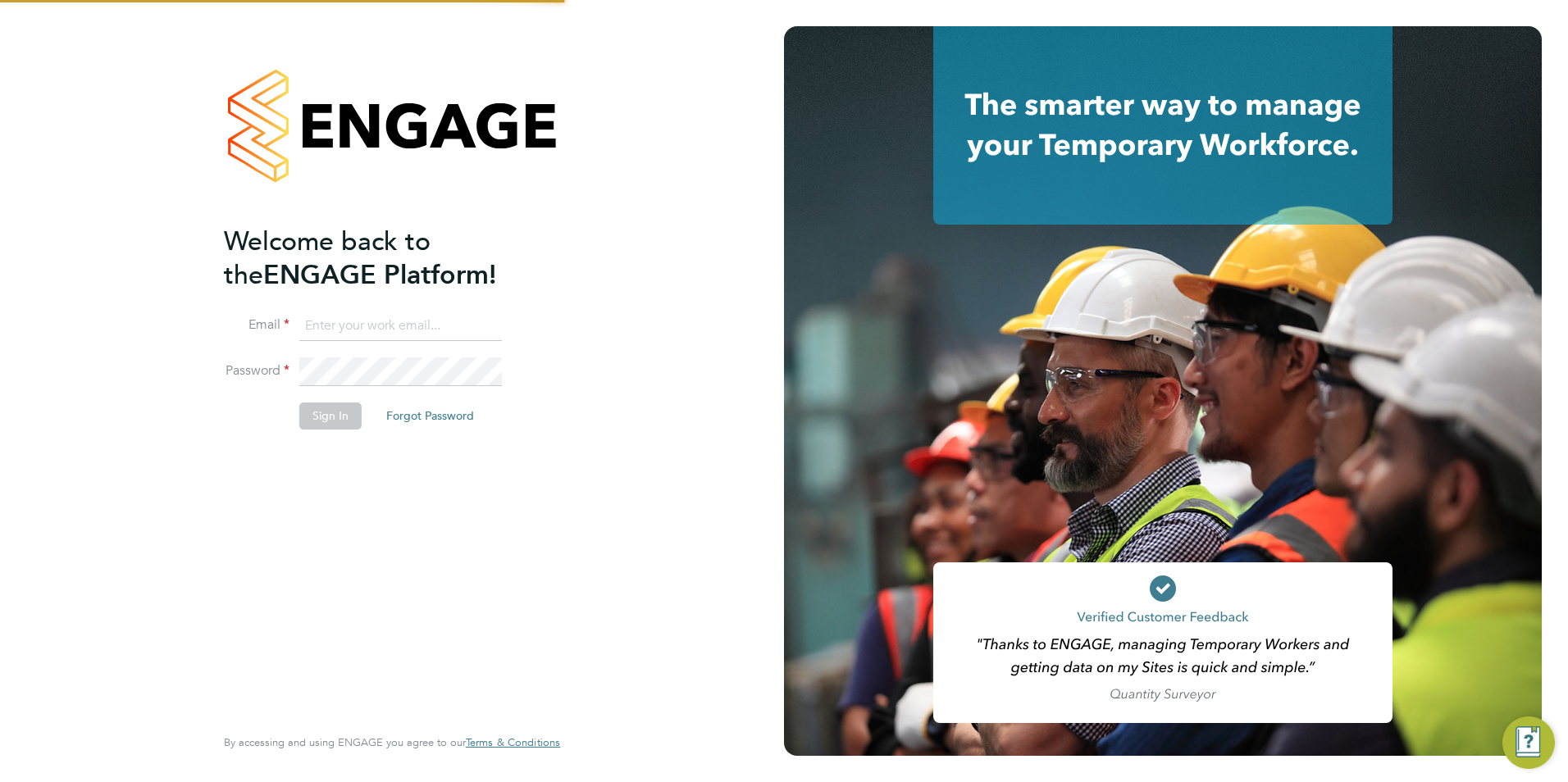
type input "[PERSON_NAME][EMAIL_ADDRESS][PERSON_NAME][DOMAIN_NAME]"
